Goal: Transaction & Acquisition: Purchase product/service

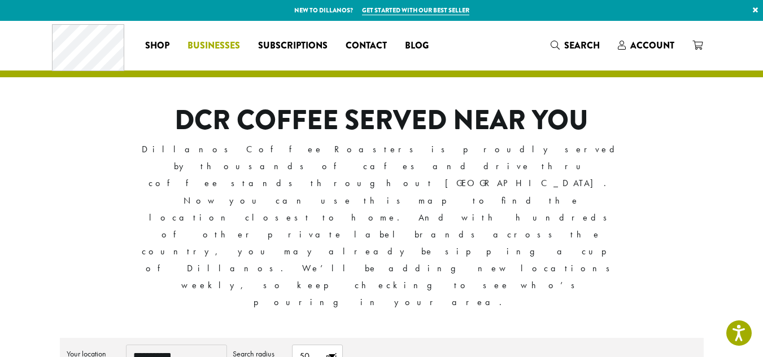
scroll to position [226, 0]
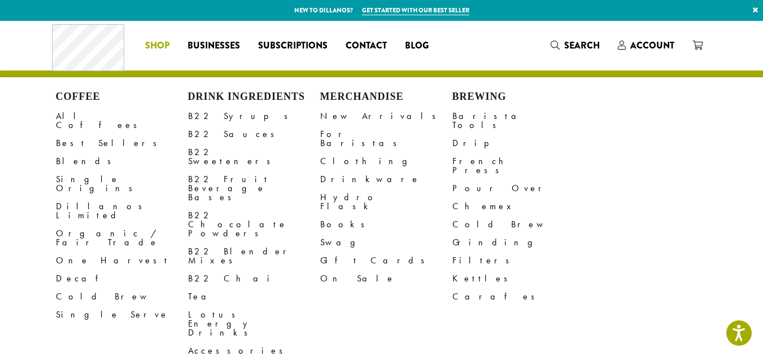
click at [159, 45] on span "Shop" at bounding box center [157, 46] width 24 height 14
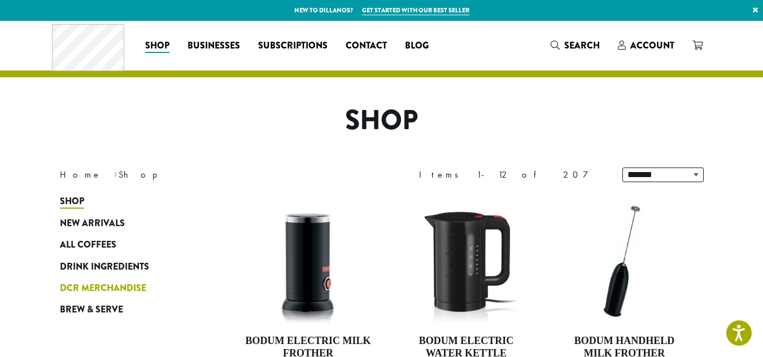
click at [107, 287] on span "DCR Merchandise" at bounding box center [103, 289] width 86 height 14
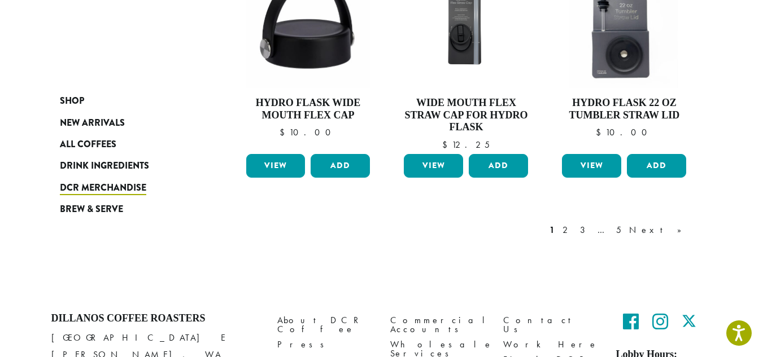
scroll to position [1016, 0]
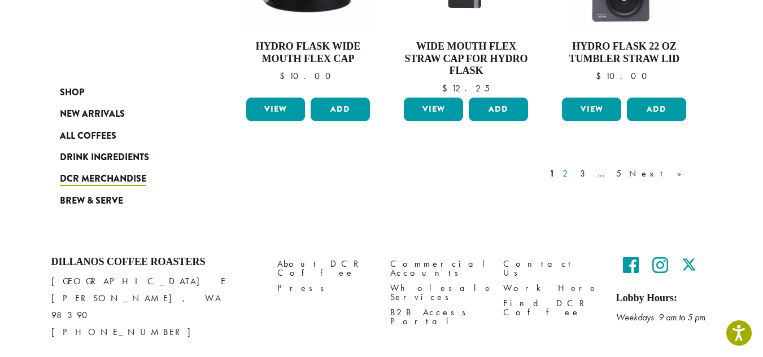
click at [574, 174] on link "2" at bounding box center [567, 174] width 14 height 14
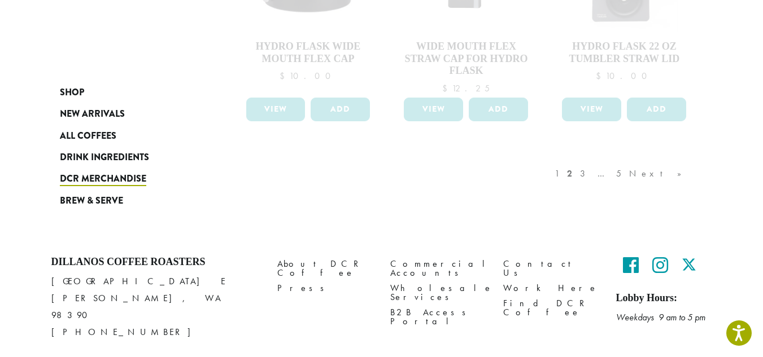
click at [613, 172] on div "1 2 3 … 5 Next »" at bounding box center [623, 185] width 143 height 53
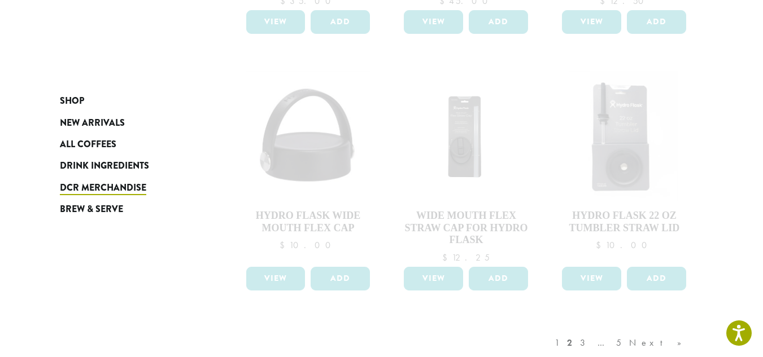
click at [613, 345] on div "1 2 3 … 5 Next »" at bounding box center [623, 354] width 143 height 53
click at [627, 344] on div "1 2 3 … 5 Next »" at bounding box center [623, 354] width 143 height 53
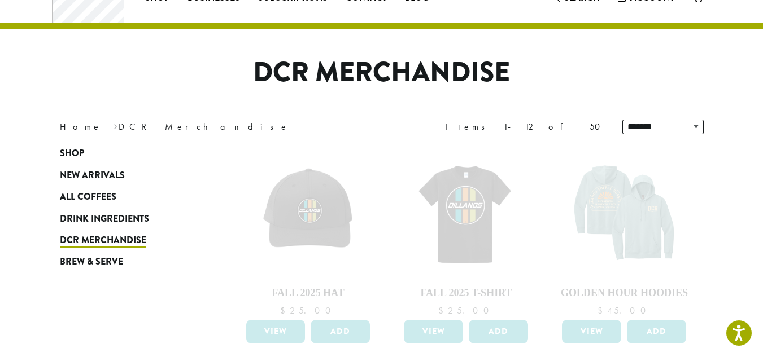
scroll to position [0, 0]
